Goal: Navigation & Orientation: Find specific page/section

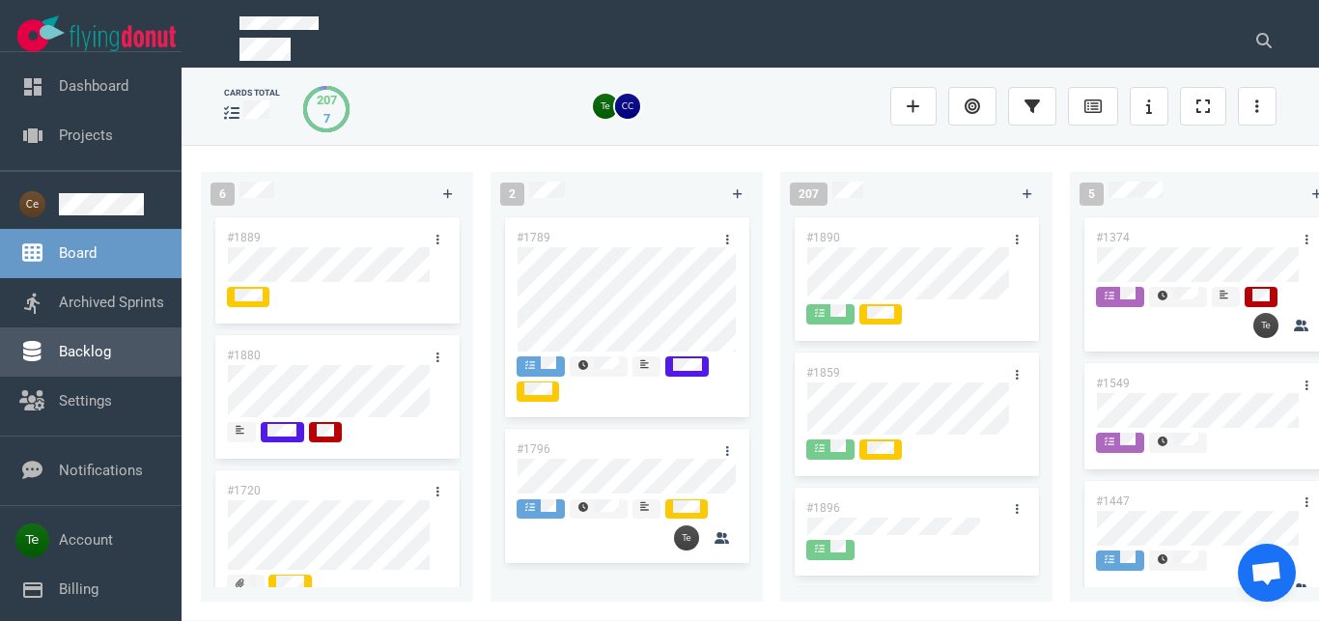
click at [104, 350] on link "Backlog" at bounding box center [85, 351] width 52 height 17
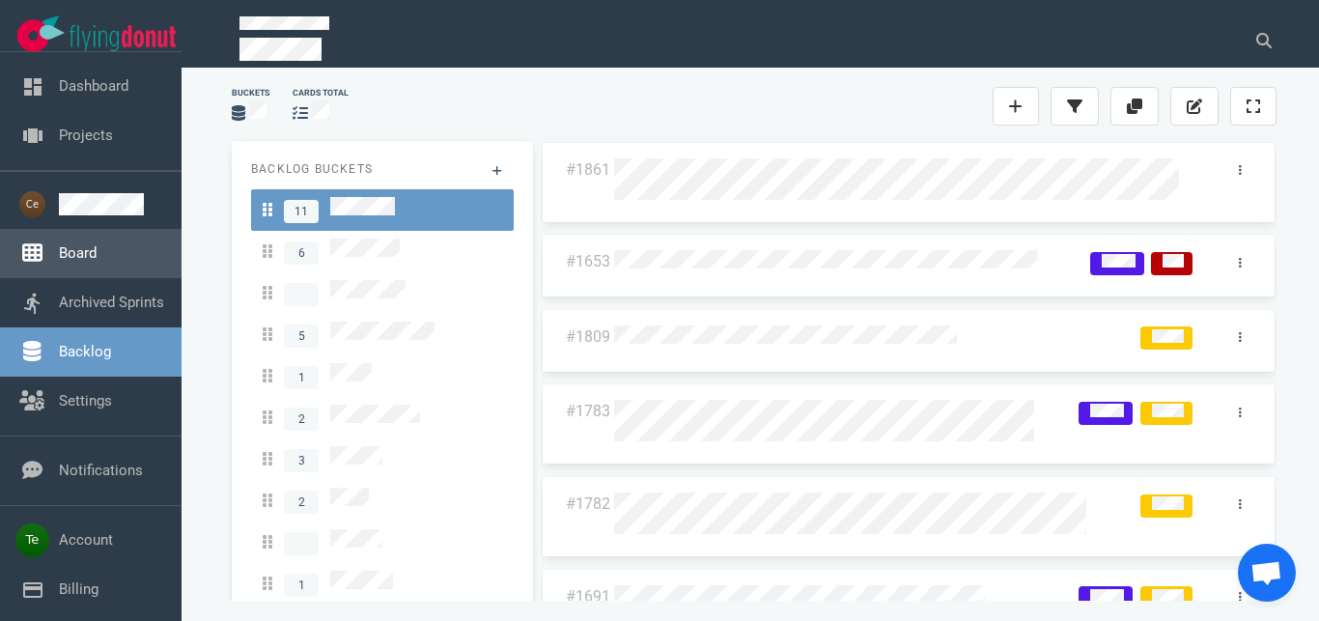
click at [92, 250] on link "Board" at bounding box center [78, 252] width 38 height 17
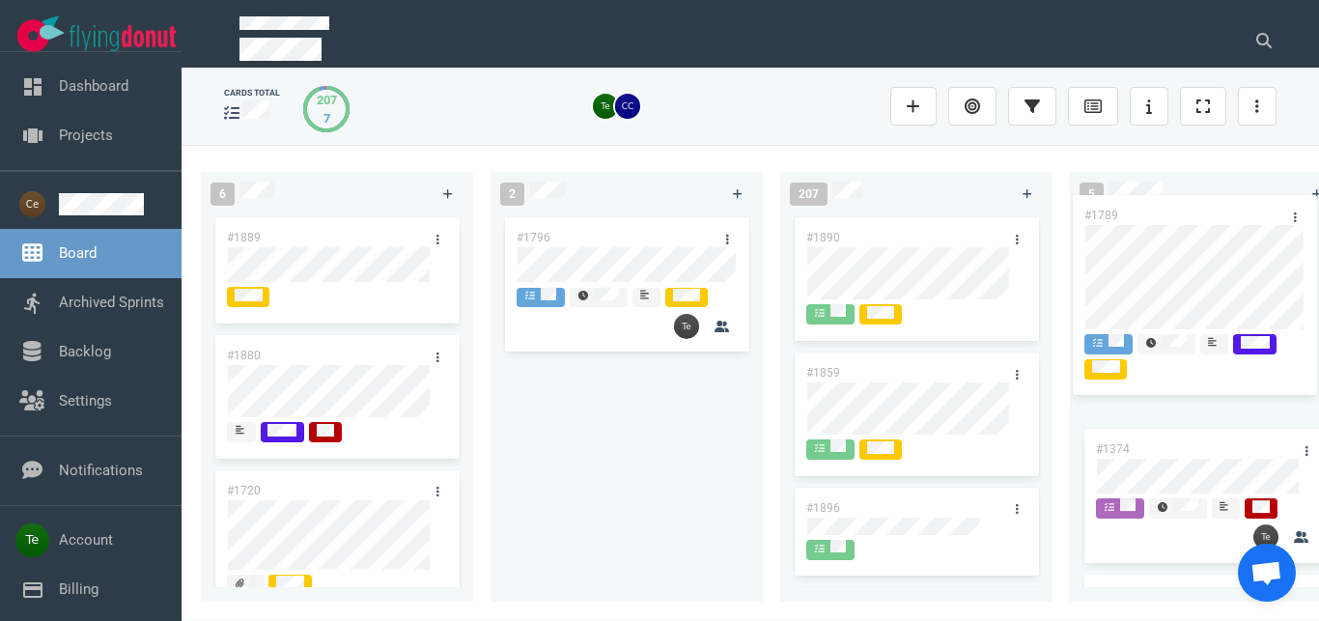
drag, startPoint x: 604, startPoint y: 232, endPoint x: 1172, endPoint y: 210, distance: 568.4
click at [751, 213] on div "#1789" at bounding box center [626, 319] width 249 height 212
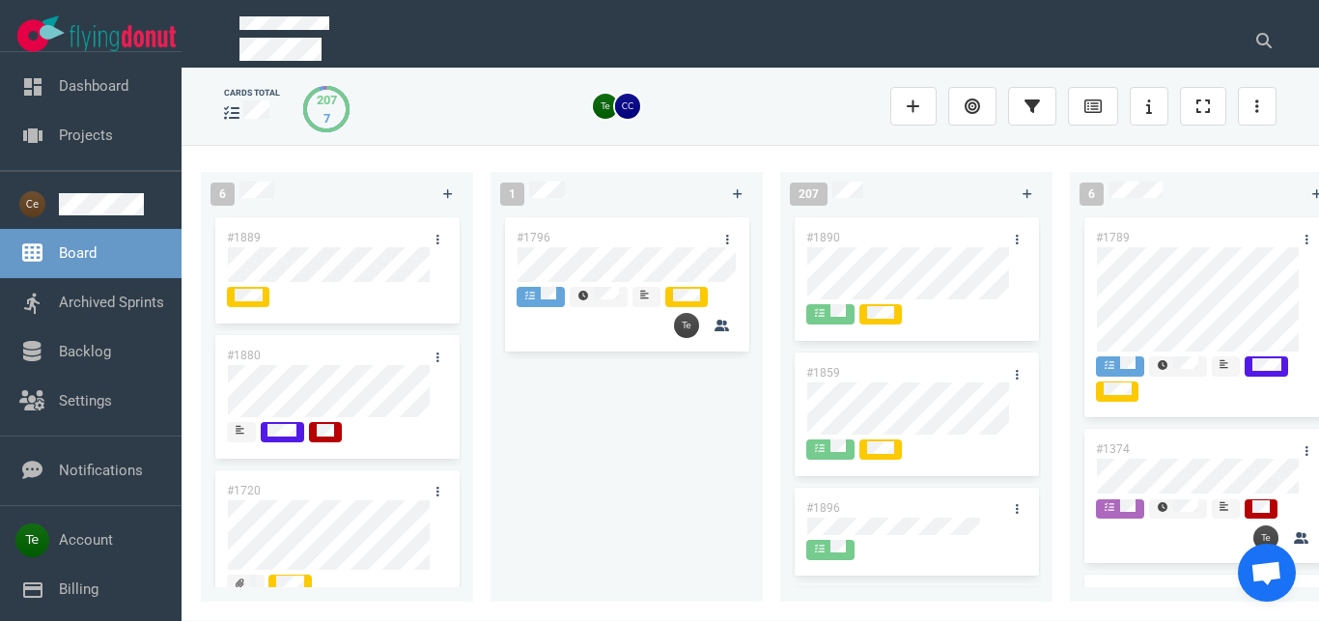
click at [324, 233] on div "#1889" at bounding box center [318, 237] width 207 height 41
click at [437, 353] on icon at bounding box center [438, 358] width 3 height 12
click at [375, 332] on div "#1880" at bounding box center [336, 398] width 249 height 135
